Goal: Find specific page/section: Find specific page/section

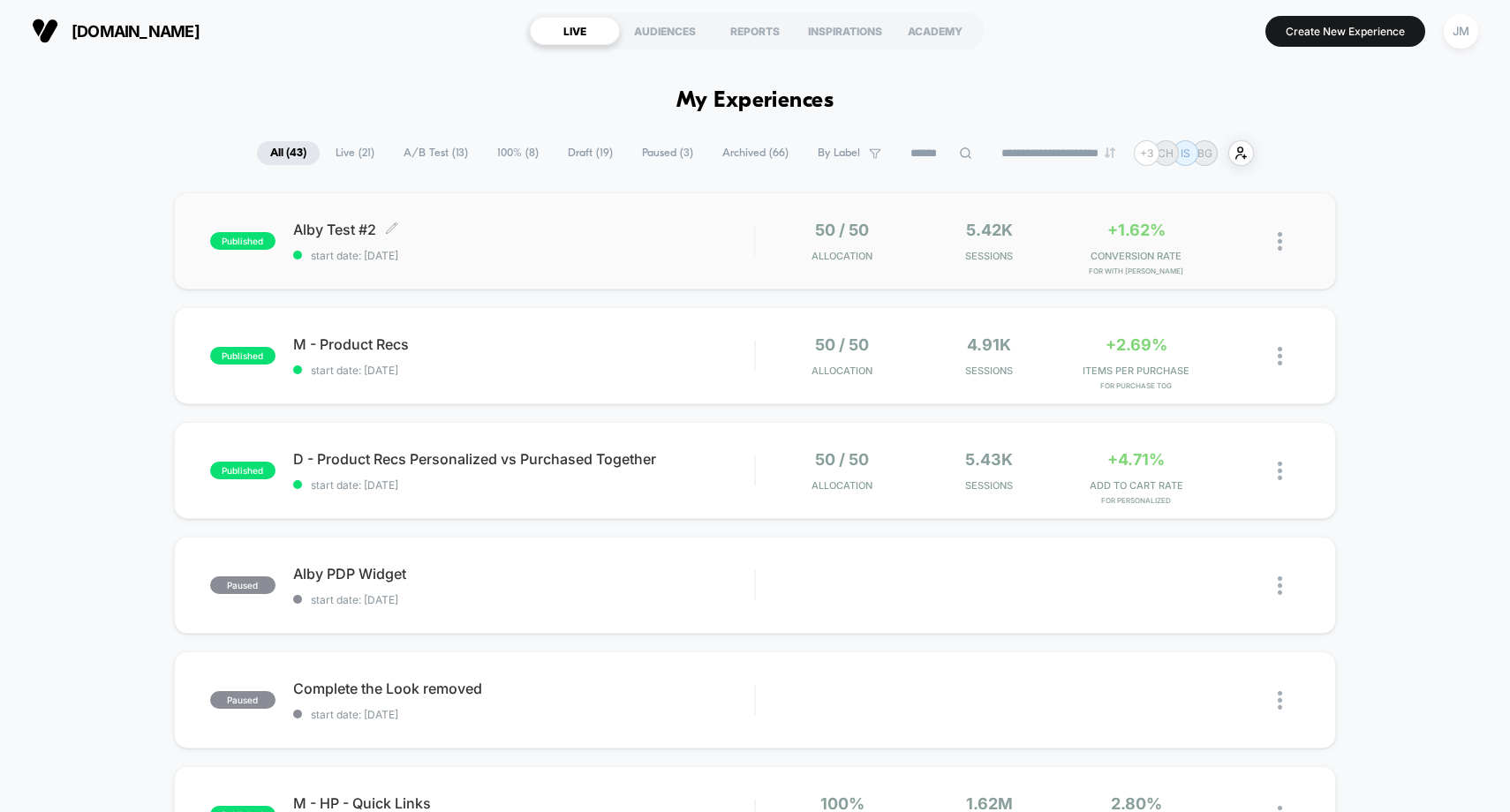
click at [603, 236] on span "Alby Test #2 Click to edit experience details" at bounding box center [524, 230] width 462 height 18
